Goal: Use online tool/utility

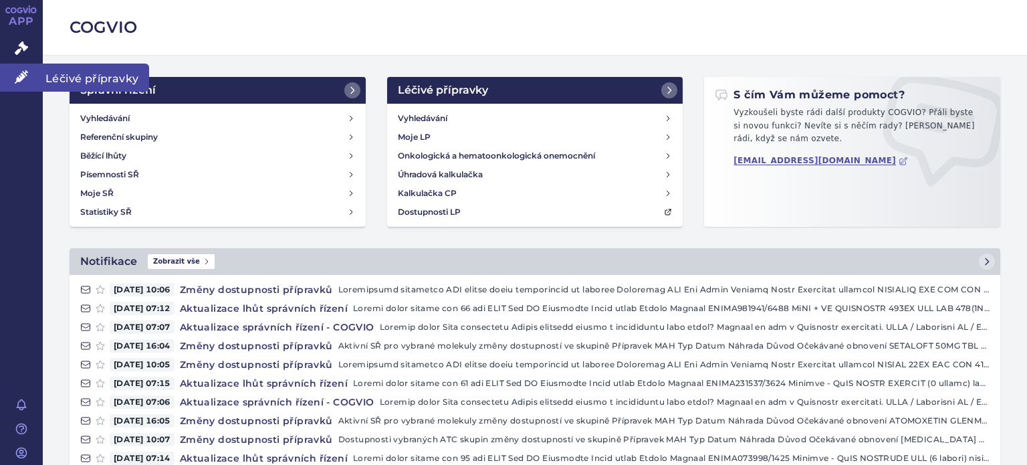
click at [104, 77] on span "Léčivé přípravky" at bounding box center [96, 77] width 106 height 28
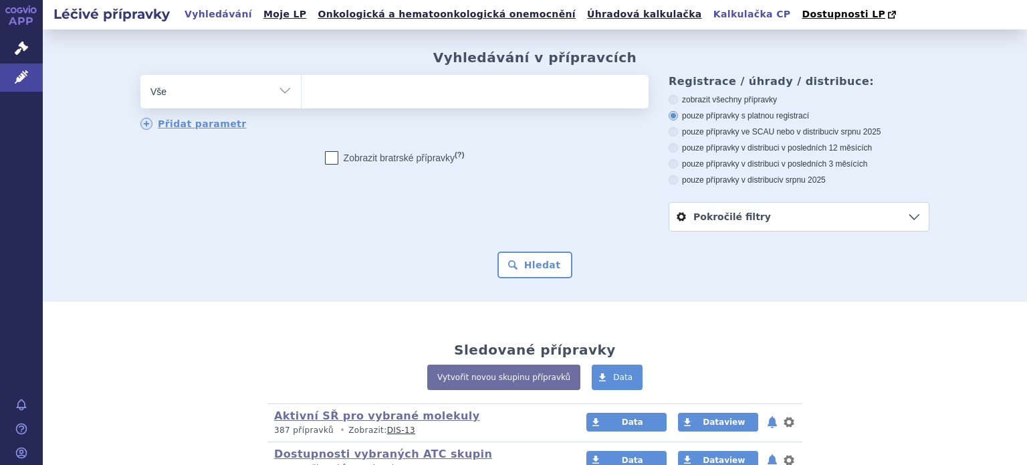
click at [709, 17] on link "Kalkulačka CP" at bounding box center [752, 14] width 86 height 18
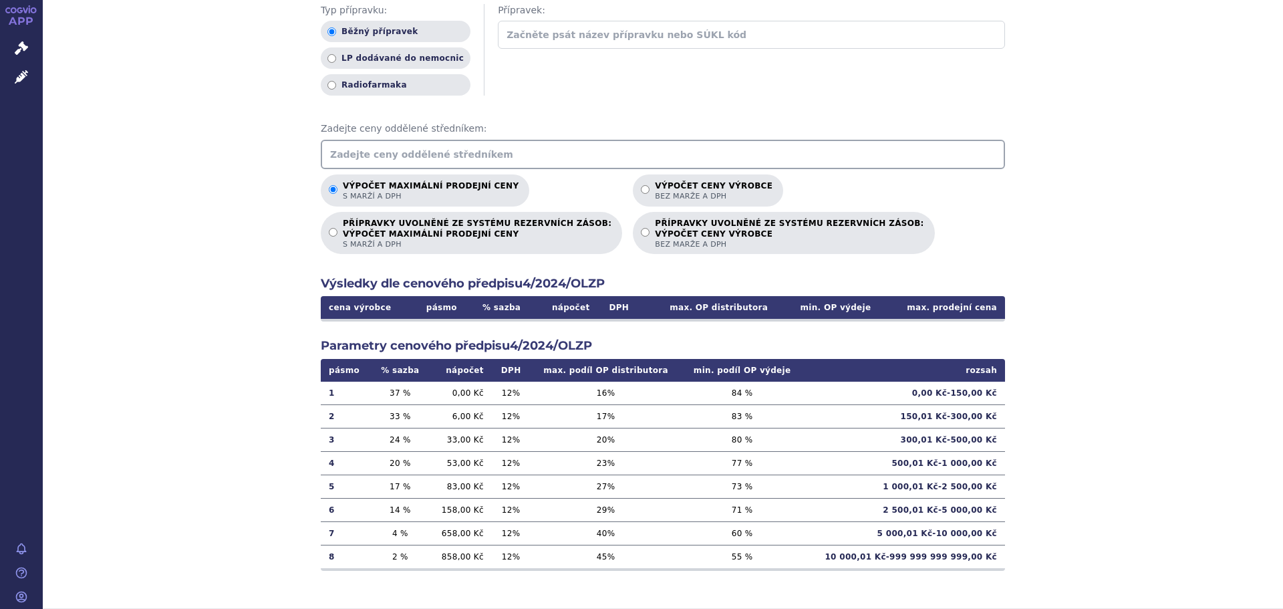
scroll to position [178, 0]
